Goal: Find specific page/section: Find specific page/section

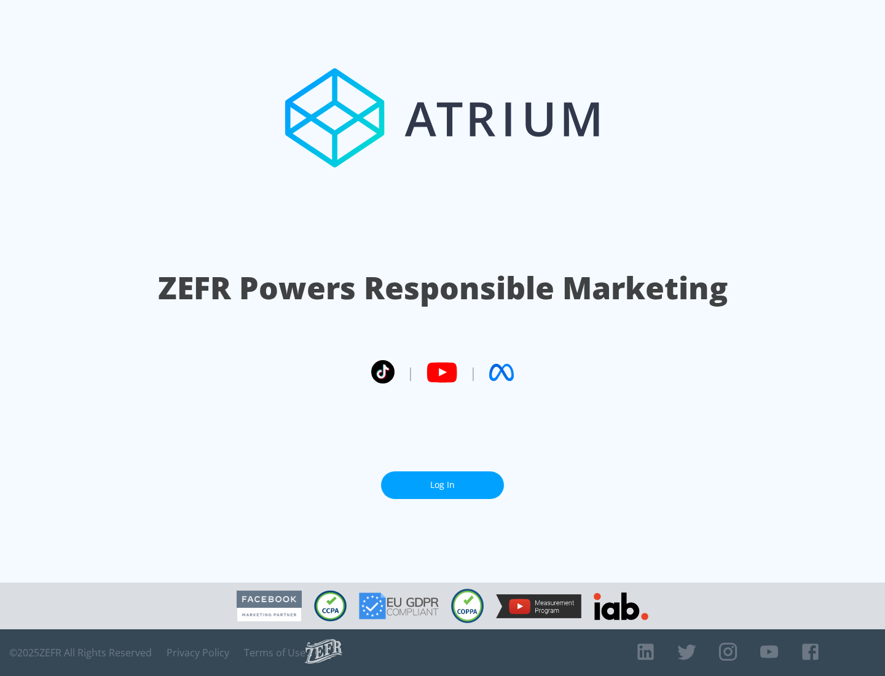
click at [443, 485] on link "Log In" at bounding box center [442, 485] width 123 height 28
